Goal: Task Accomplishment & Management: Use online tool/utility

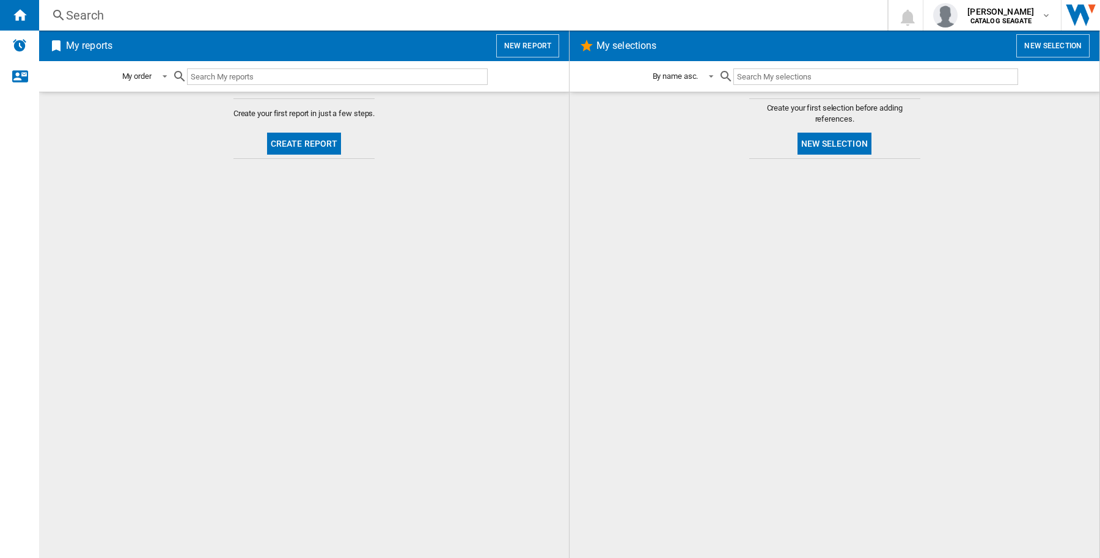
click at [517, 42] on button "New report" at bounding box center [527, 45] width 63 height 23
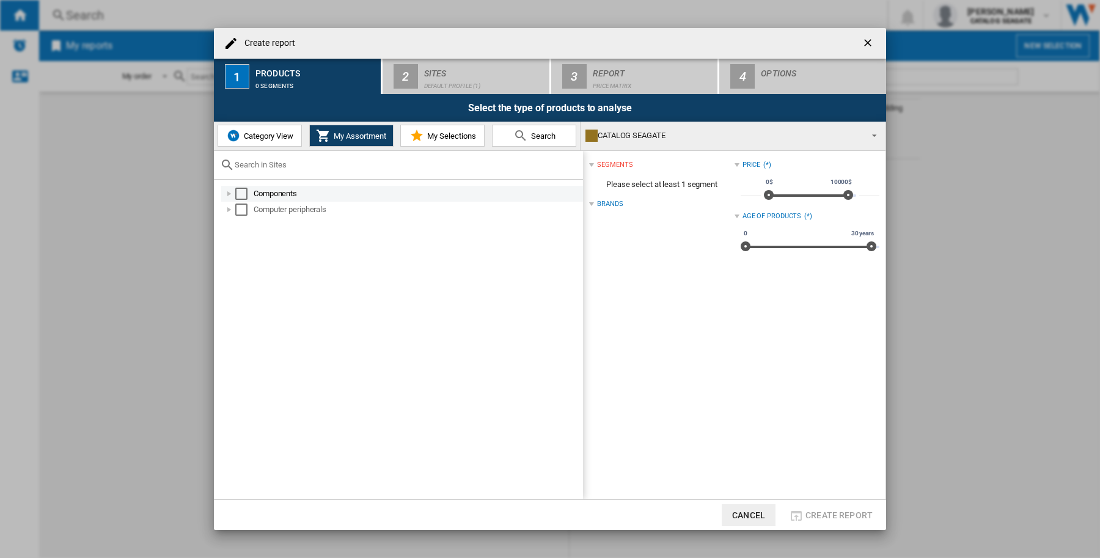
click at [237, 192] on div "Select" at bounding box center [241, 194] width 12 height 12
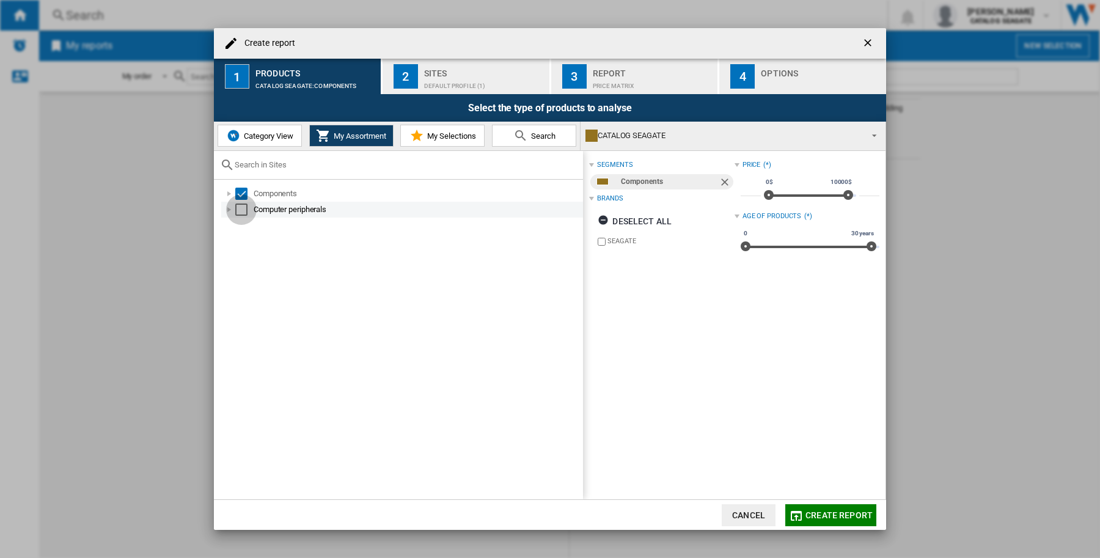
click at [243, 208] on div "Select" at bounding box center [241, 209] width 12 height 12
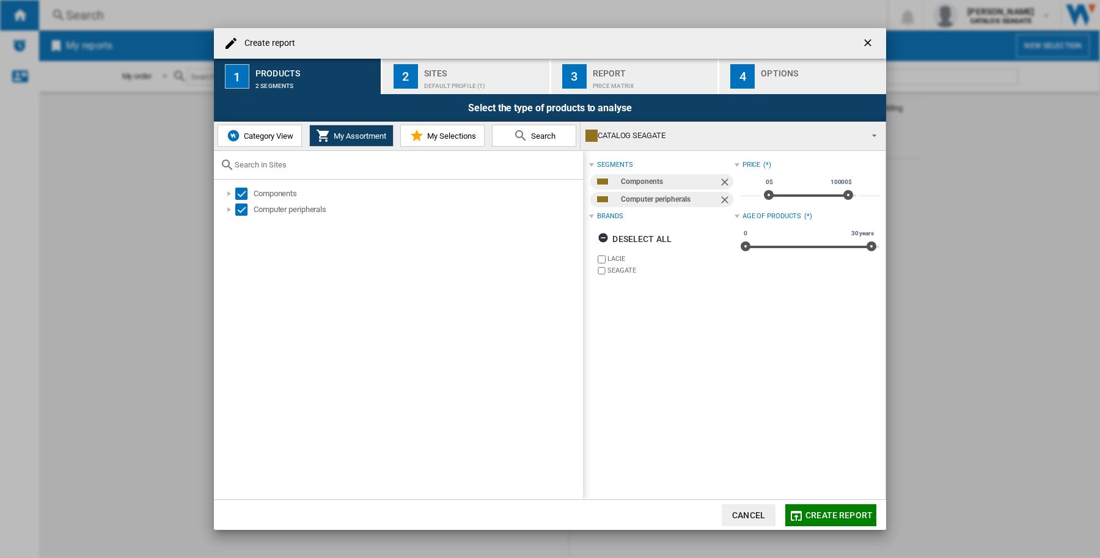
click at [274, 136] on span "Category View" at bounding box center [267, 135] width 53 height 9
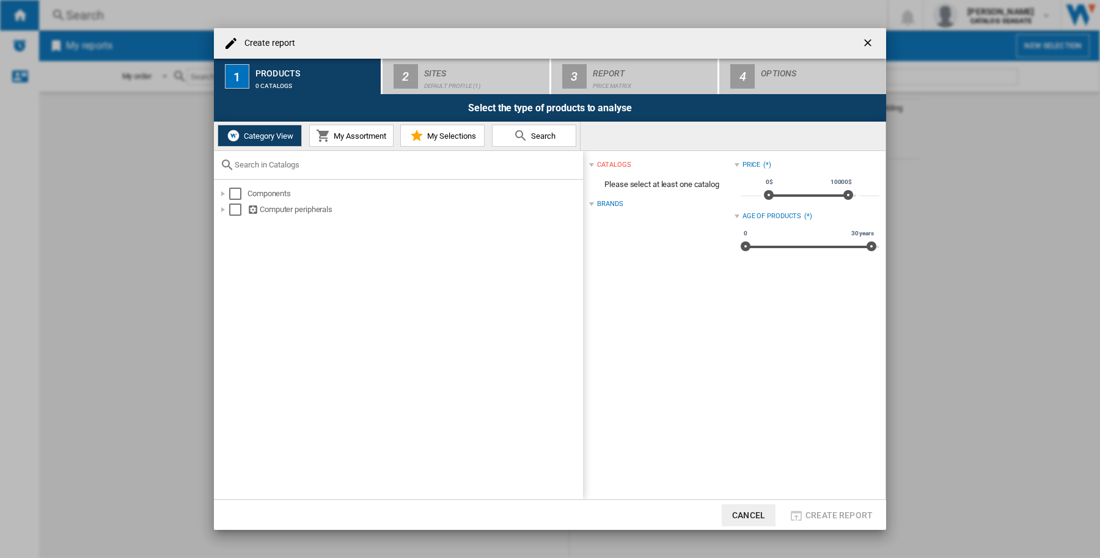
click at [330, 135] on md-icon at bounding box center [323, 135] width 15 height 15
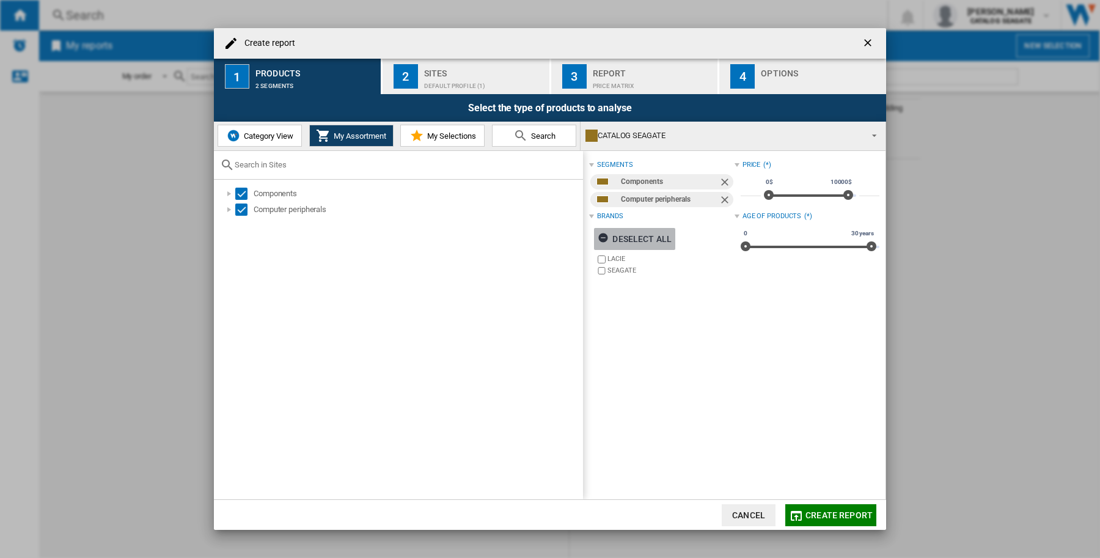
click at [638, 238] on div "Deselect all" at bounding box center [635, 239] width 74 height 22
click at [638, 238] on div "Select all" at bounding box center [629, 239] width 63 height 22
click at [257, 135] on span "Category View" at bounding box center [267, 135] width 53 height 9
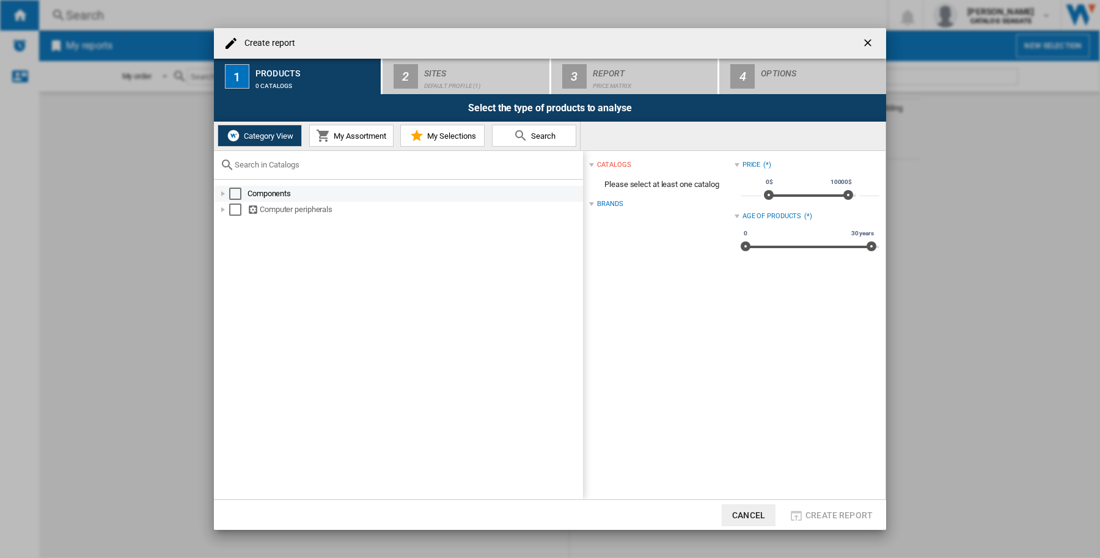
click at [233, 191] on div "Select" at bounding box center [235, 194] width 12 height 12
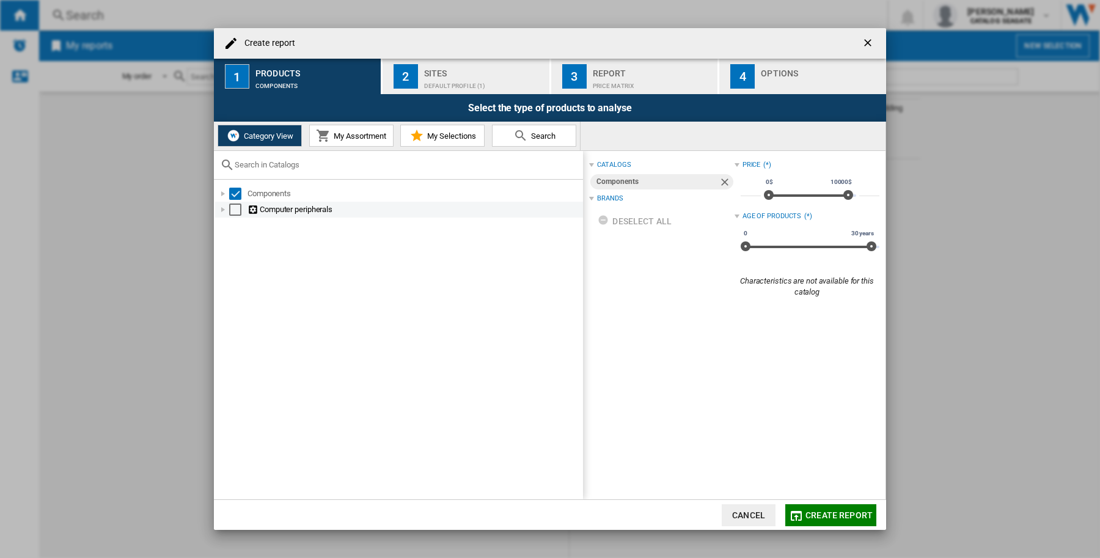
click at [236, 207] on div "Select" at bounding box center [235, 209] width 12 height 12
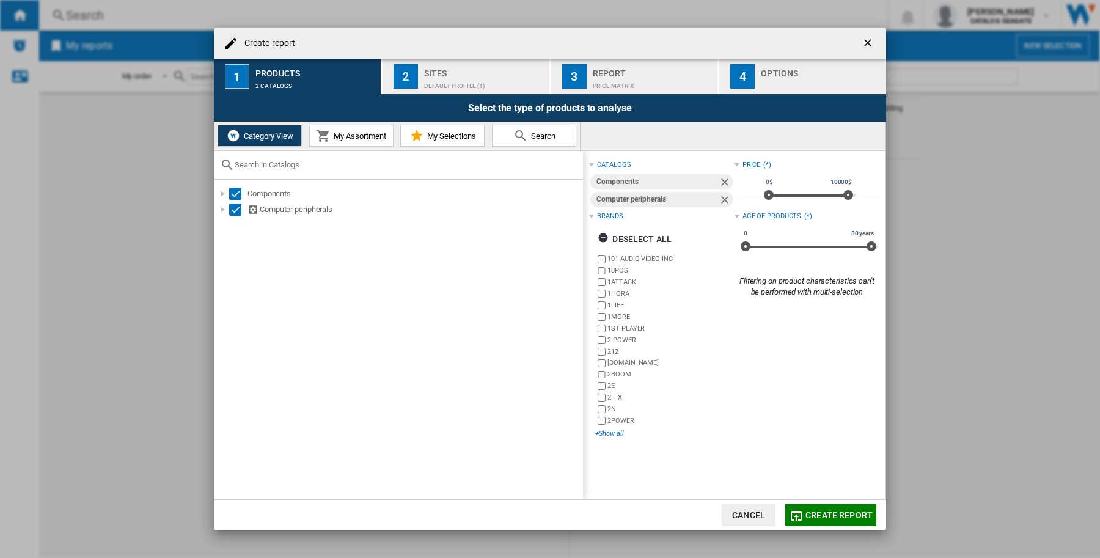
click at [611, 434] on div "+Show all" at bounding box center [664, 433] width 139 height 9
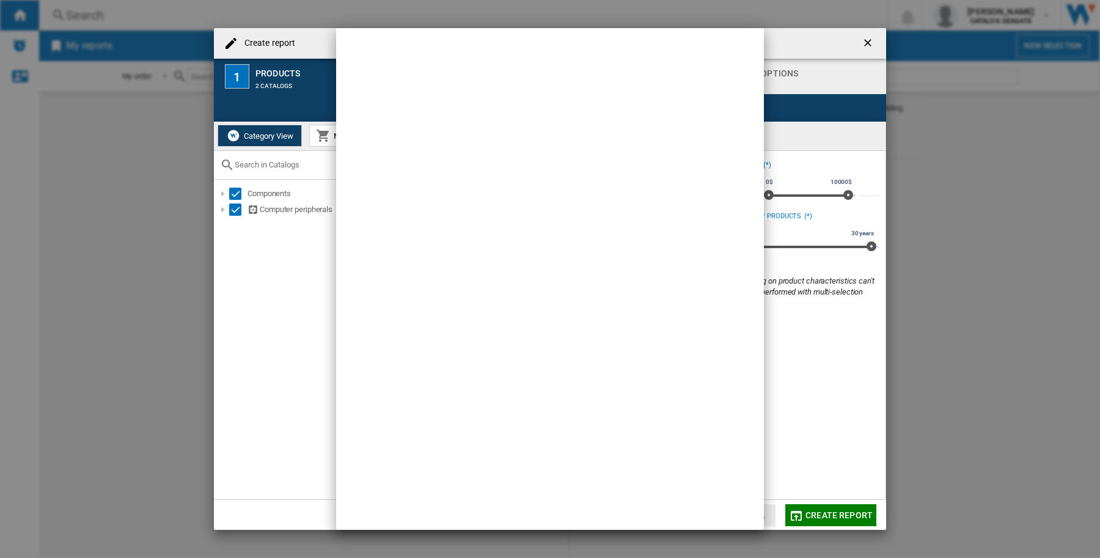
click at [825, 344] on div at bounding box center [550, 279] width 1100 height 558
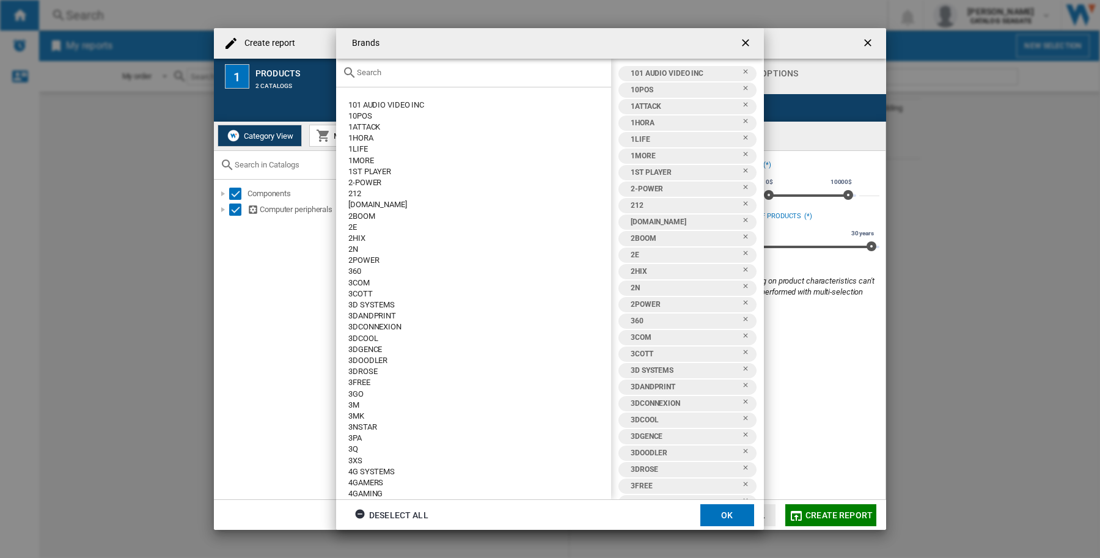
click at [285, 34] on div "Brands 101 AUDIO VIDEO INC 10POS [GEOGRAPHIC_DATA] 1HORA 1LIFE [GEOGRAPHIC_DATA…" at bounding box center [550, 279] width 1100 height 558
click at [416, 73] on input "text" at bounding box center [481, 72] width 248 height 9
click at [389, 75] on input "text" at bounding box center [481, 72] width 248 height 9
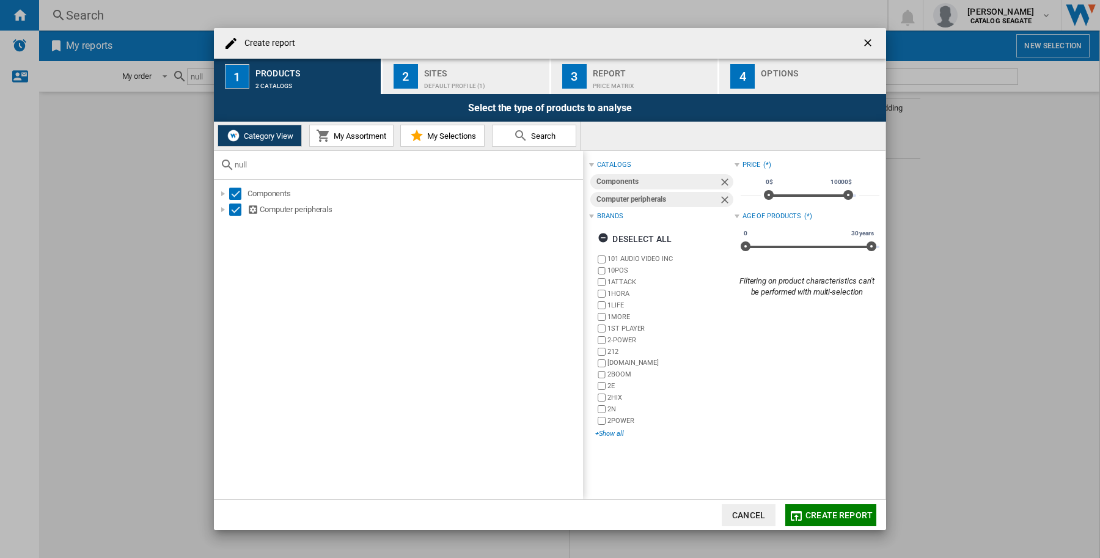
click at [611, 432] on div "+Show all" at bounding box center [664, 433] width 139 height 9
click at [335, 133] on span "My Assortment" at bounding box center [359, 135] width 56 height 9
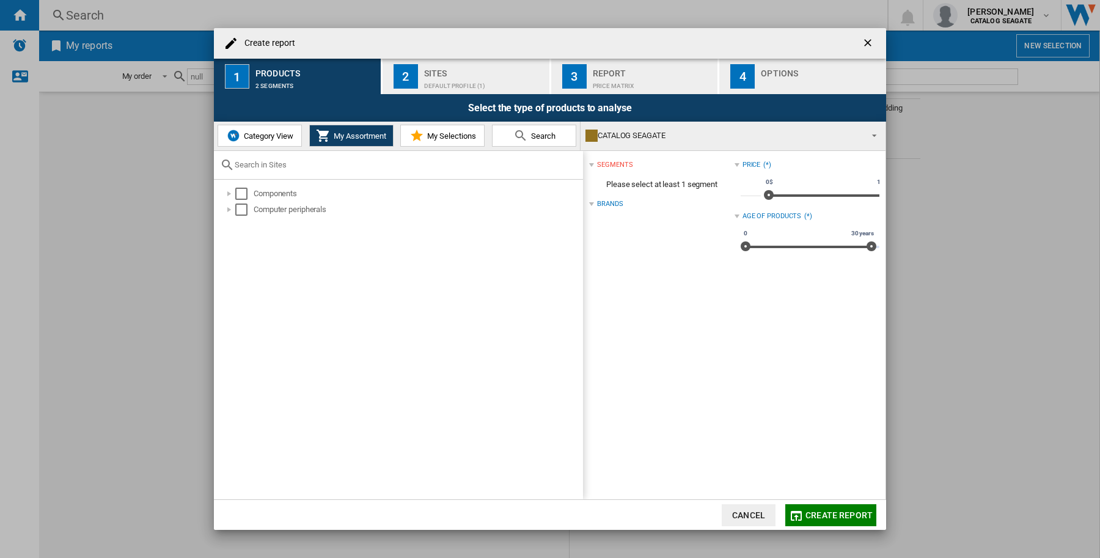
click at [263, 136] on span "Category View" at bounding box center [267, 135] width 53 height 9
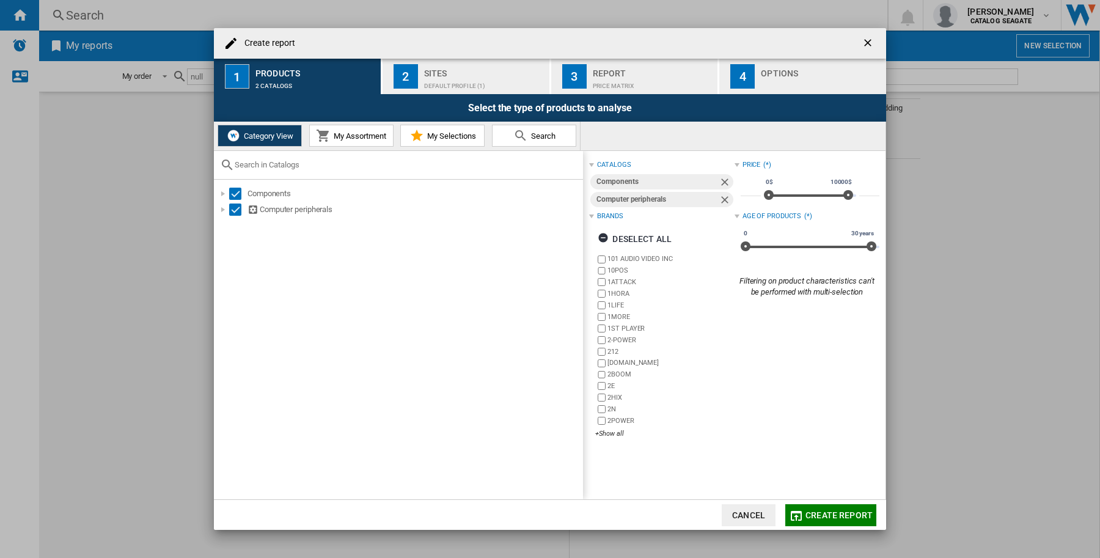
drag, startPoint x: 599, startPoint y: 432, endPoint x: 743, endPoint y: 38, distance: 419.4
click at [599, 431] on div "+Show all" at bounding box center [664, 433] width 139 height 9
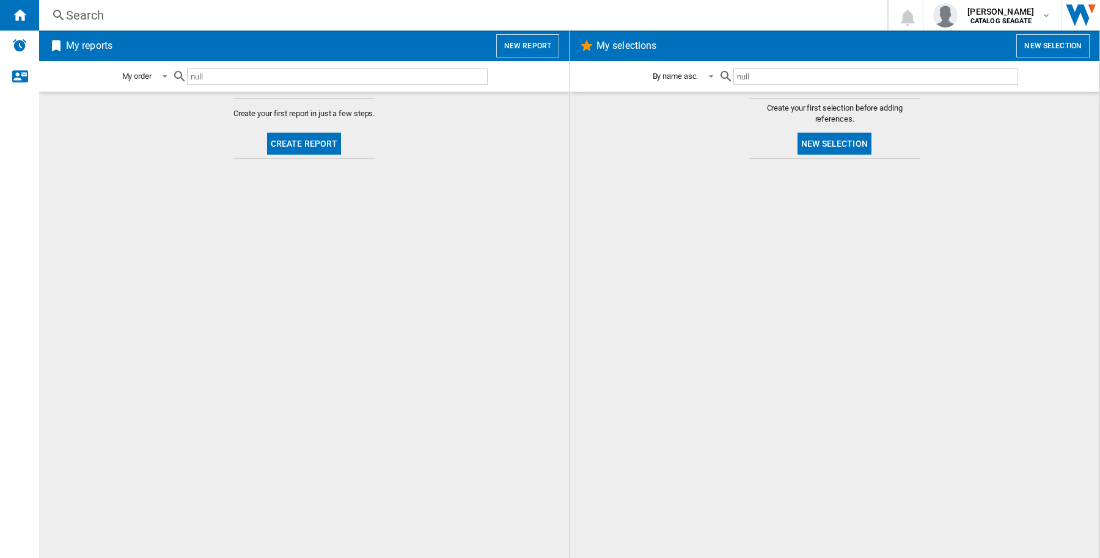
click at [743, 38] on span "My selections" at bounding box center [802, 45] width 416 height 23
click at [530, 47] on button "New report" at bounding box center [527, 45] width 63 height 23
